Goal: Contribute content: Add original content to the website for others to see

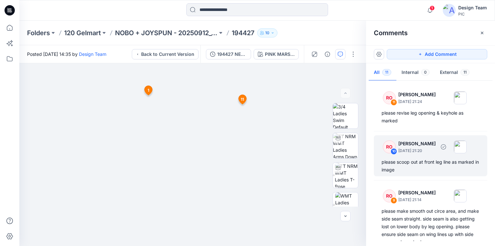
click at [414, 166] on div "please scoop out at front leg line as marked in image" at bounding box center [431, 165] width 98 height 15
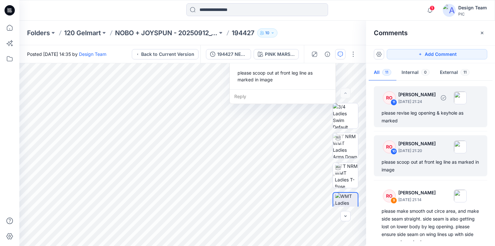
click at [419, 121] on div "please revise leg opening & keyhole as marked" at bounding box center [431, 116] width 98 height 15
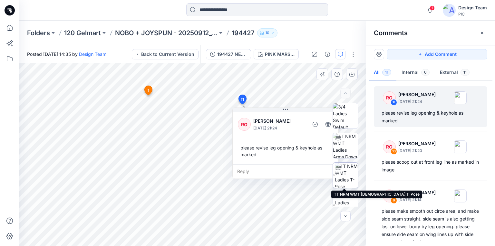
click at [343, 179] on img at bounding box center [346, 175] width 23 height 25
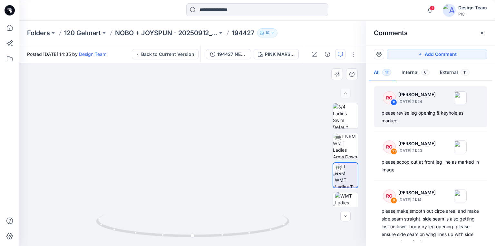
drag, startPoint x: 219, startPoint y: 181, endPoint x: 309, endPoint y: 218, distance: 97.4
drag, startPoint x: 186, startPoint y: 220, endPoint x: 141, endPoint y: 214, distance: 44.9
click at [141, 214] on icon at bounding box center [193, 226] width 195 height 24
click at [415, 113] on div "please revise leg opening & keyhole as marked" at bounding box center [431, 116] width 98 height 15
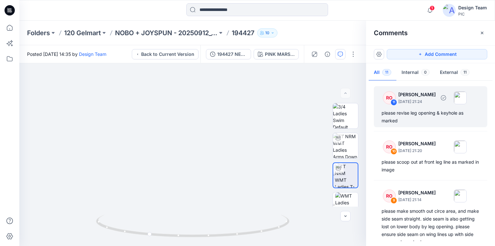
click at [415, 117] on div "please revise leg opening & keyhole as marked" at bounding box center [431, 116] width 98 height 15
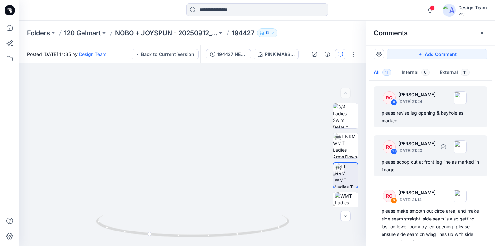
click at [414, 155] on div "RO 10 Raquel Ortiz October 03, 2025 21:20 please scoop out at front leg line as…" at bounding box center [431, 155] width 114 height 41
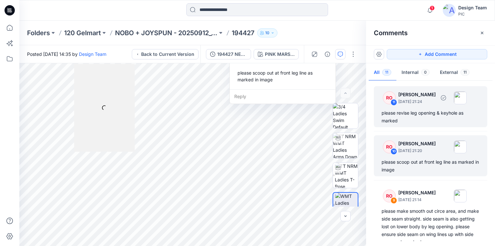
click at [419, 119] on div "please revise leg opening & keyhole as marked" at bounding box center [431, 116] width 98 height 15
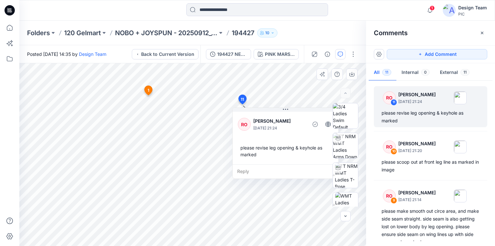
click at [261, 170] on div "Reply" at bounding box center [286, 171] width 106 height 14
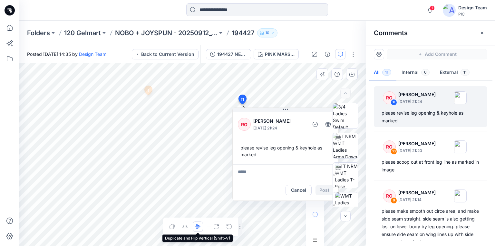
click at [197, 231] on div "Layer 1" at bounding box center [192, 154] width 347 height 183
click at [296, 192] on button "Cancel" at bounding box center [299, 190] width 26 height 10
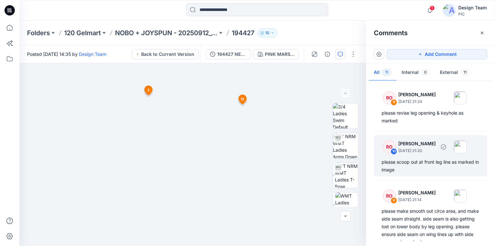
click at [407, 162] on div "please scoop out at front leg line as marked in image" at bounding box center [431, 165] width 98 height 15
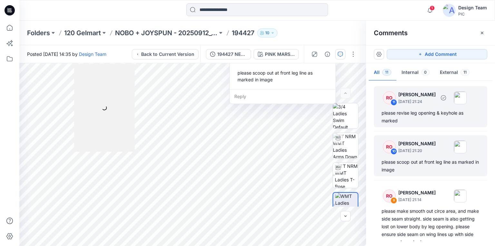
click at [413, 115] on div "please revise leg opening & keyhole as marked" at bounding box center [431, 116] width 98 height 15
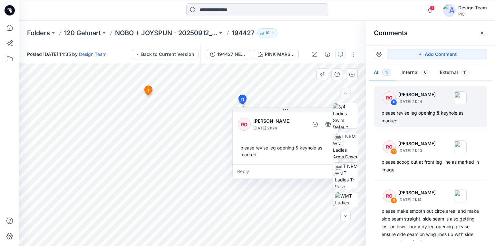
click at [244, 170] on div "Reply" at bounding box center [286, 171] width 106 height 14
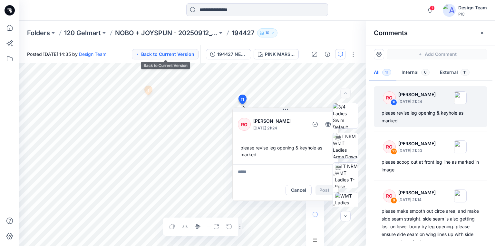
click at [159, 56] on div "Posted Friday, October 03, 2025 14:35 by Design Team Back to Current Version 19…" at bounding box center [257, 145] width 476 height 201
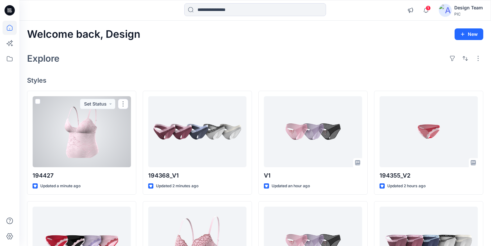
click at [67, 142] on div at bounding box center [82, 131] width 98 height 71
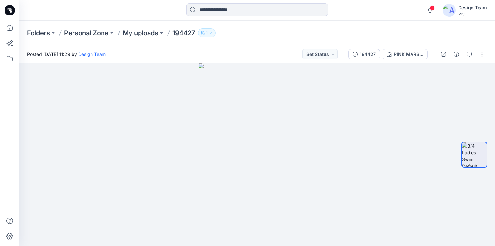
click at [11, 7] on icon at bounding box center [10, 10] width 10 height 10
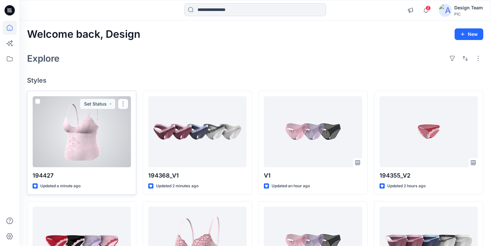
click at [95, 146] on div at bounding box center [82, 131] width 98 height 71
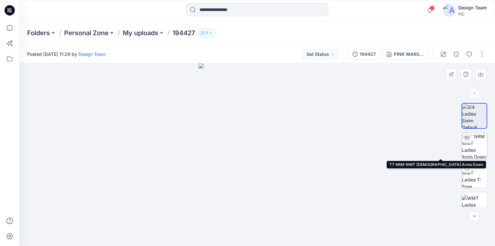
click at [469, 151] on img at bounding box center [474, 145] width 25 height 25
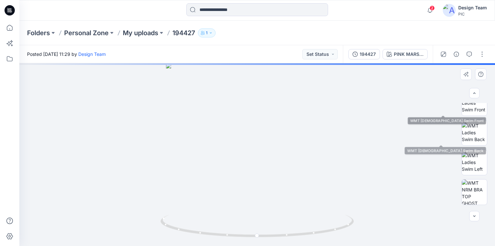
scroll to position [103, 0]
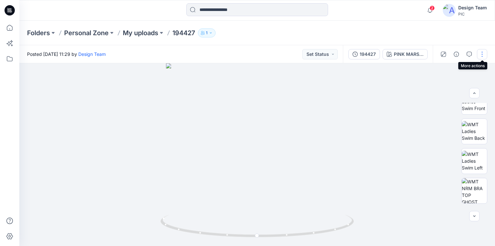
click at [482, 55] on button "button" at bounding box center [482, 54] width 10 height 10
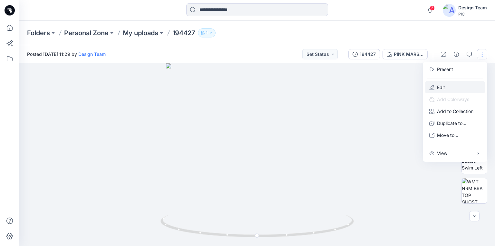
click at [448, 85] on button "Edit" at bounding box center [455, 87] width 59 height 12
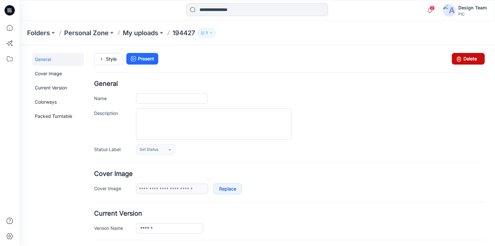
type input "******"
type input "**********"
drag, startPoint x: 466, startPoint y: 60, endPoint x: 290, endPoint y: 72, distance: 176.8
click at [466, 60] on link "Delete" at bounding box center [468, 59] width 33 height 12
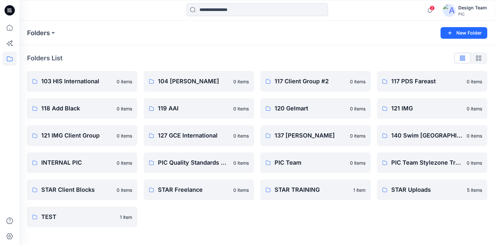
click at [5, 10] on icon at bounding box center [10, 10] width 10 height 10
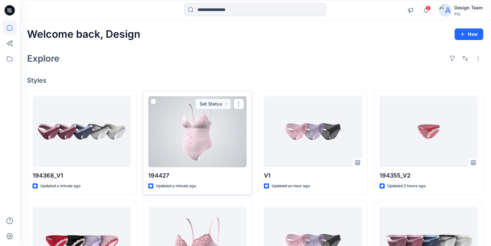
click at [203, 140] on div at bounding box center [197, 131] width 98 height 71
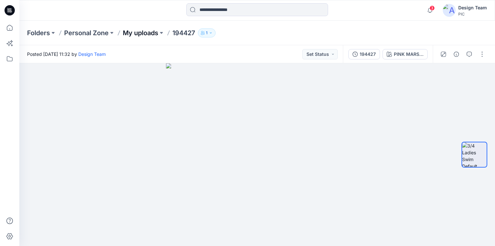
click at [128, 30] on p "My uploads" at bounding box center [140, 32] width 35 height 9
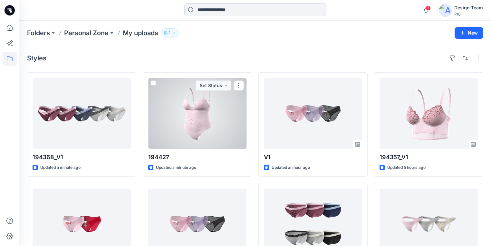
click at [161, 131] on div at bounding box center [197, 113] width 98 height 71
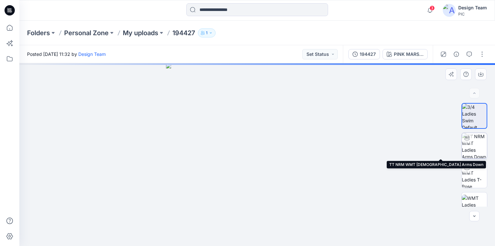
click at [472, 140] on img at bounding box center [474, 145] width 25 height 25
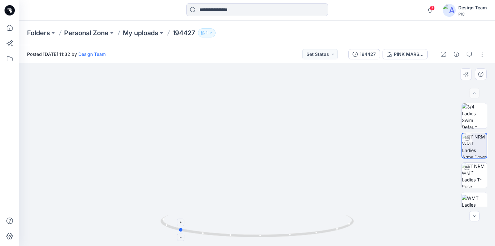
drag, startPoint x: 327, startPoint y: 233, endPoint x: 248, endPoint y: 223, distance: 79.6
click at [248, 223] on icon at bounding box center [258, 226] width 195 height 24
drag, startPoint x: 272, startPoint y: 224, endPoint x: 288, endPoint y: 121, distance: 104.0
drag, startPoint x: 305, startPoint y: 235, endPoint x: 276, endPoint y: 232, distance: 29.5
click at [277, 233] on icon at bounding box center [258, 226] width 195 height 24
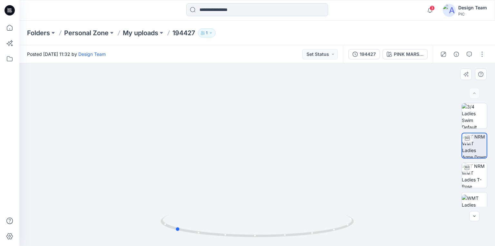
drag, startPoint x: 272, startPoint y: 213, endPoint x: 273, endPoint y: 149, distance: 64.2
drag, startPoint x: 268, startPoint y: 152, endPoint x: 279, endPoint y: 157, distance: 11.8
click at [478, 172] on img at bounding box center [474, 175] width 25 height 25
drag, startPoint x: 321, startPoint y: 233, endPoint x: 240, endPoint y: 226, distance: 81.3
click at [240, 226] on icon at bounding box center [258, 226] width 195 height 24
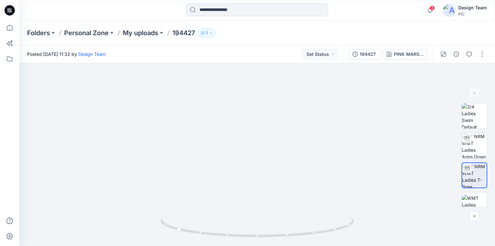
click at [5, 13] on icon at bounding box center [10, 10] width 10 height 21
